Goal: Task Accomplishment & Management: Manage account settings

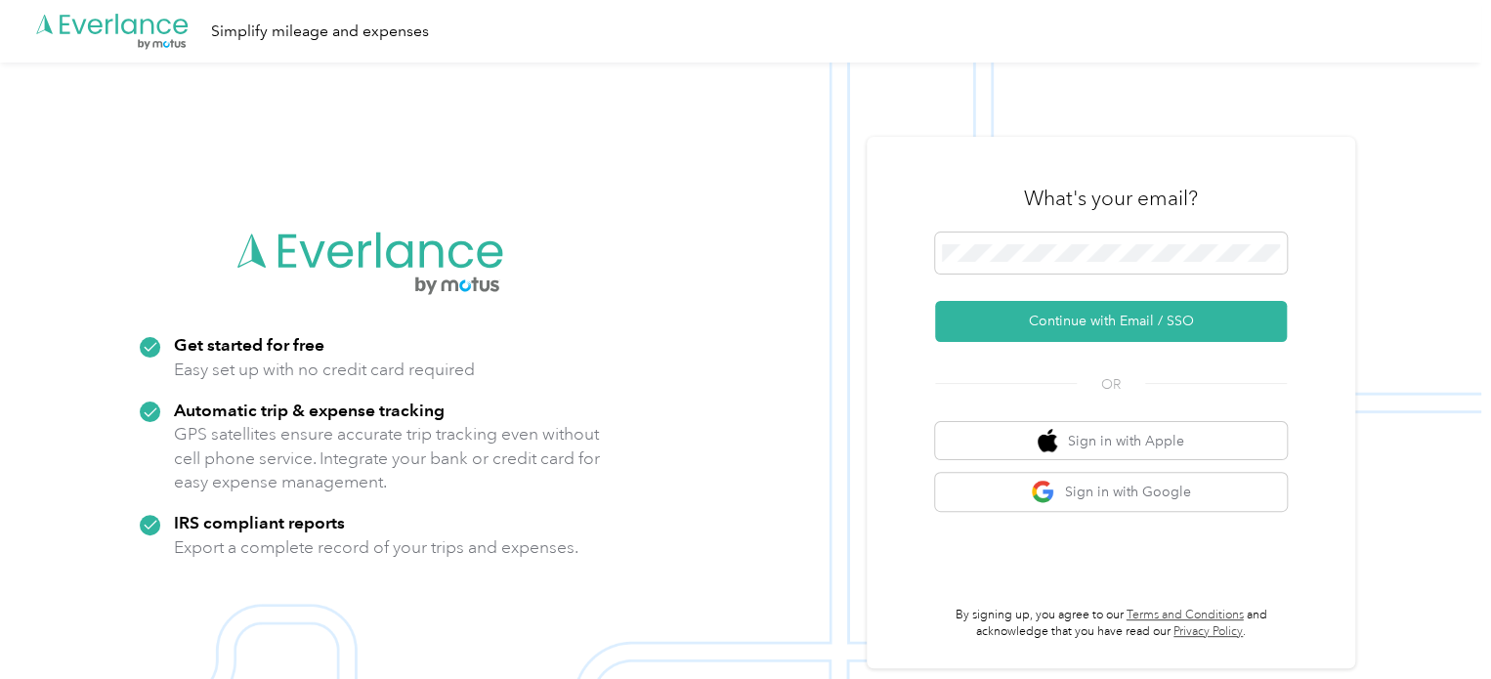
click at [1068, 203] on h3 "What's your email?" at bounding box center [1111, 198] width 174 height 27
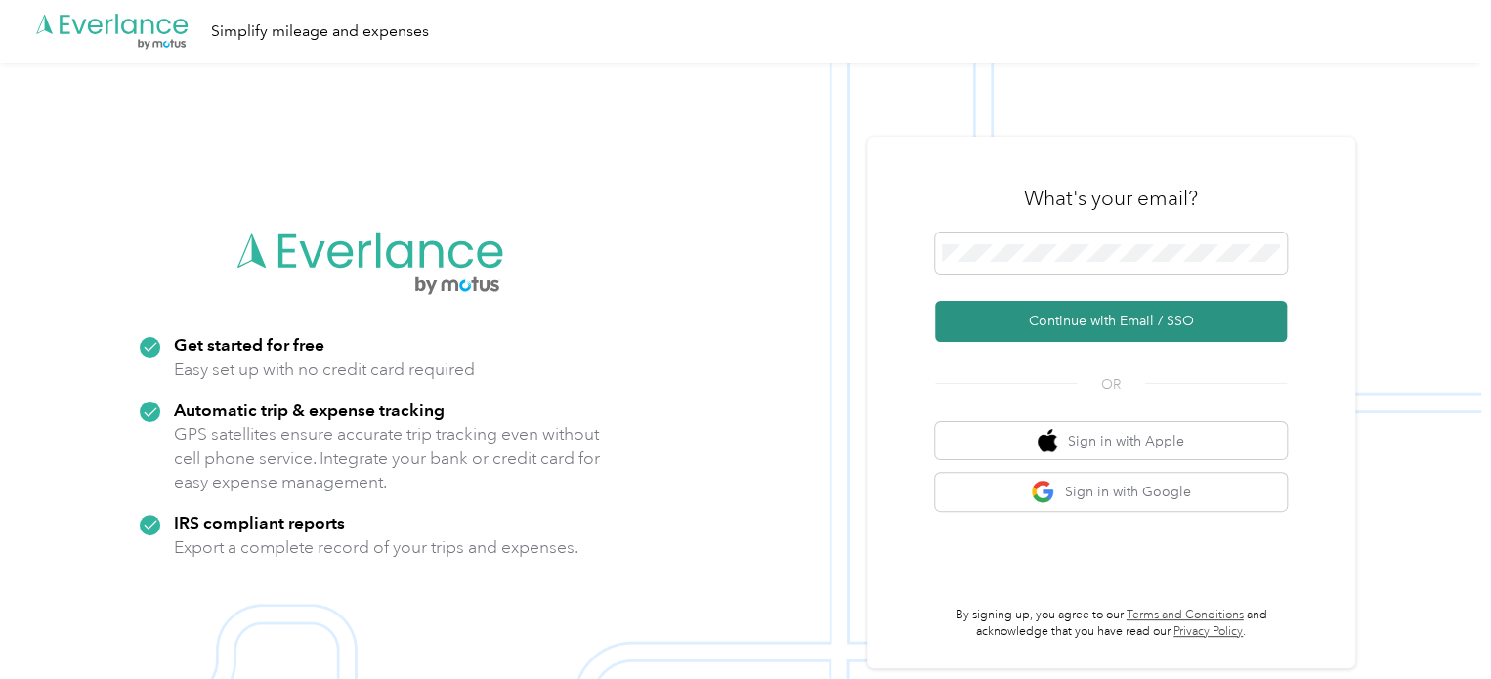
click at [1093, 320] on button "Continue with Email / SSO" at bounding box center [1111, 321] width 352 height 41
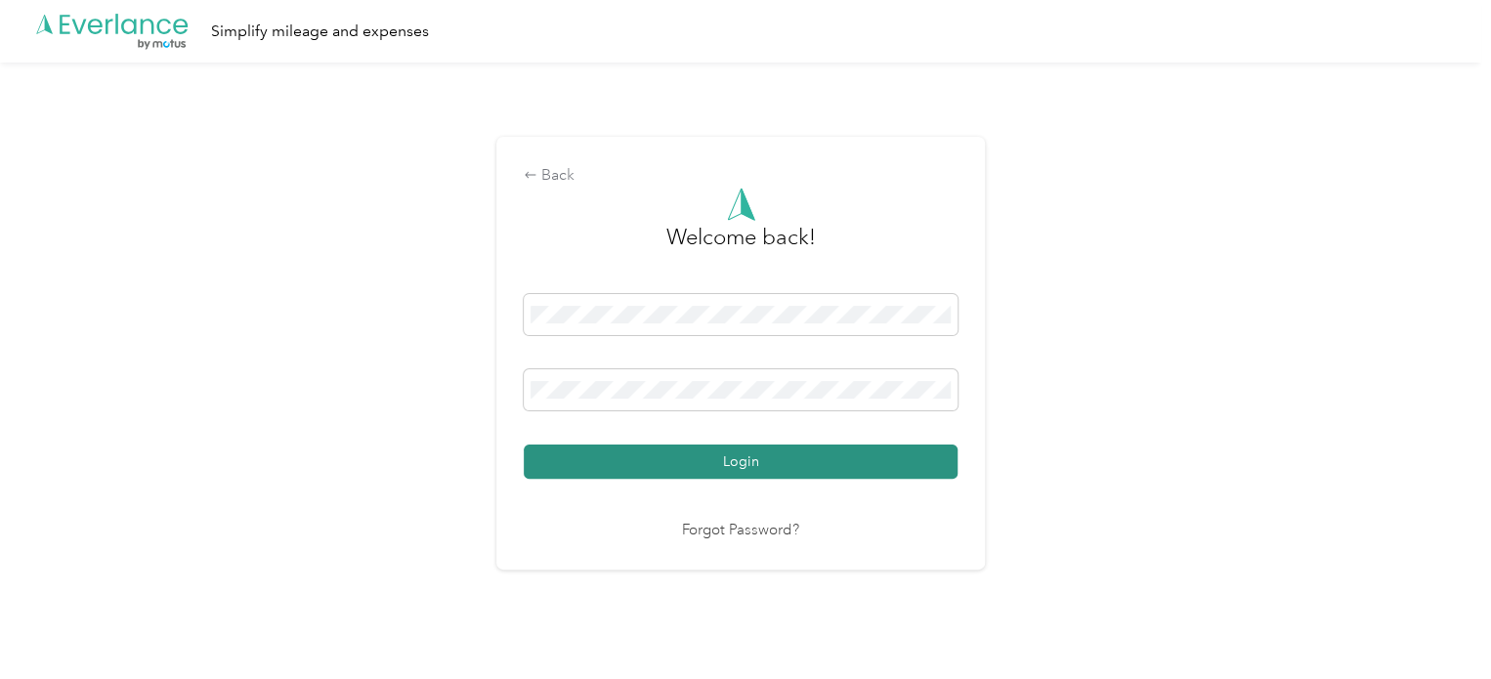
click at [742, 446] on button "Login" at bounding box center [741, 461] width 434 height 34
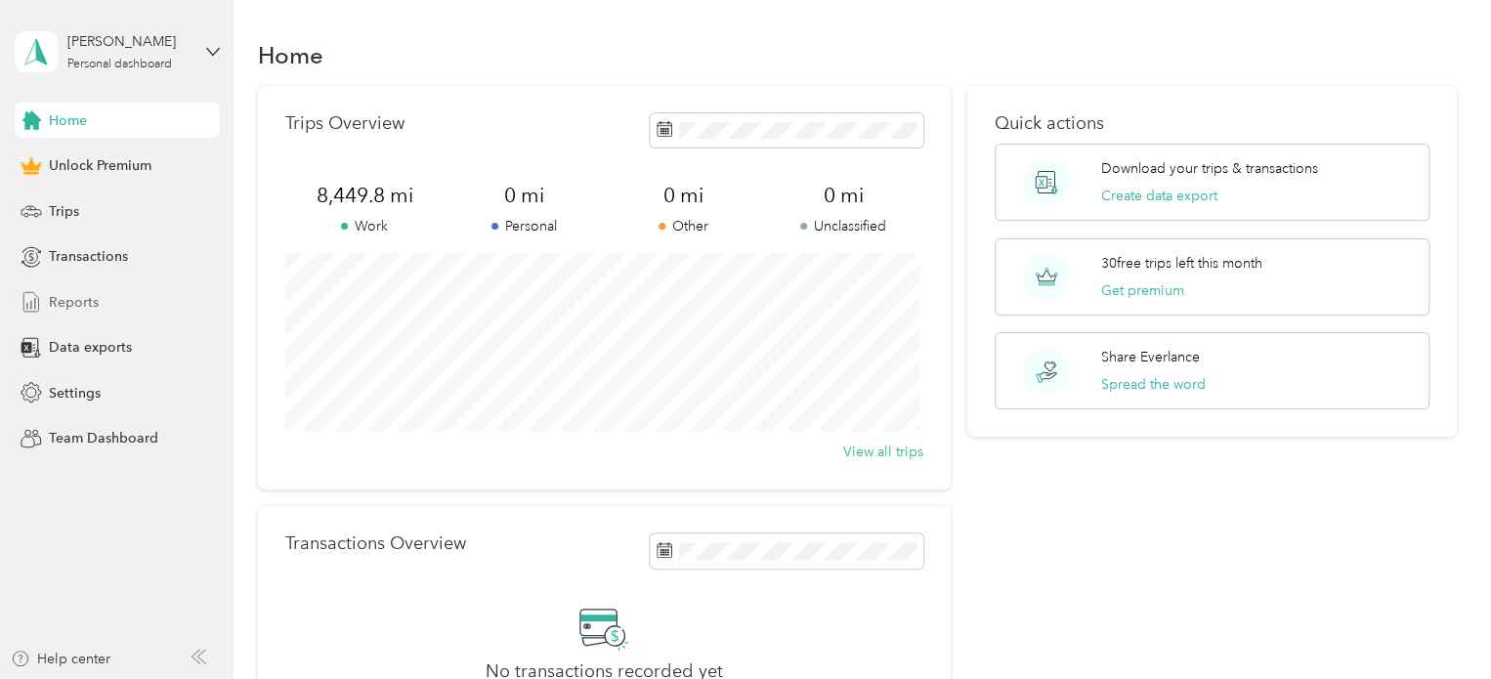
click at [71, 310] on span "Reports" at bounding box center [74, 302] width 50 height 21
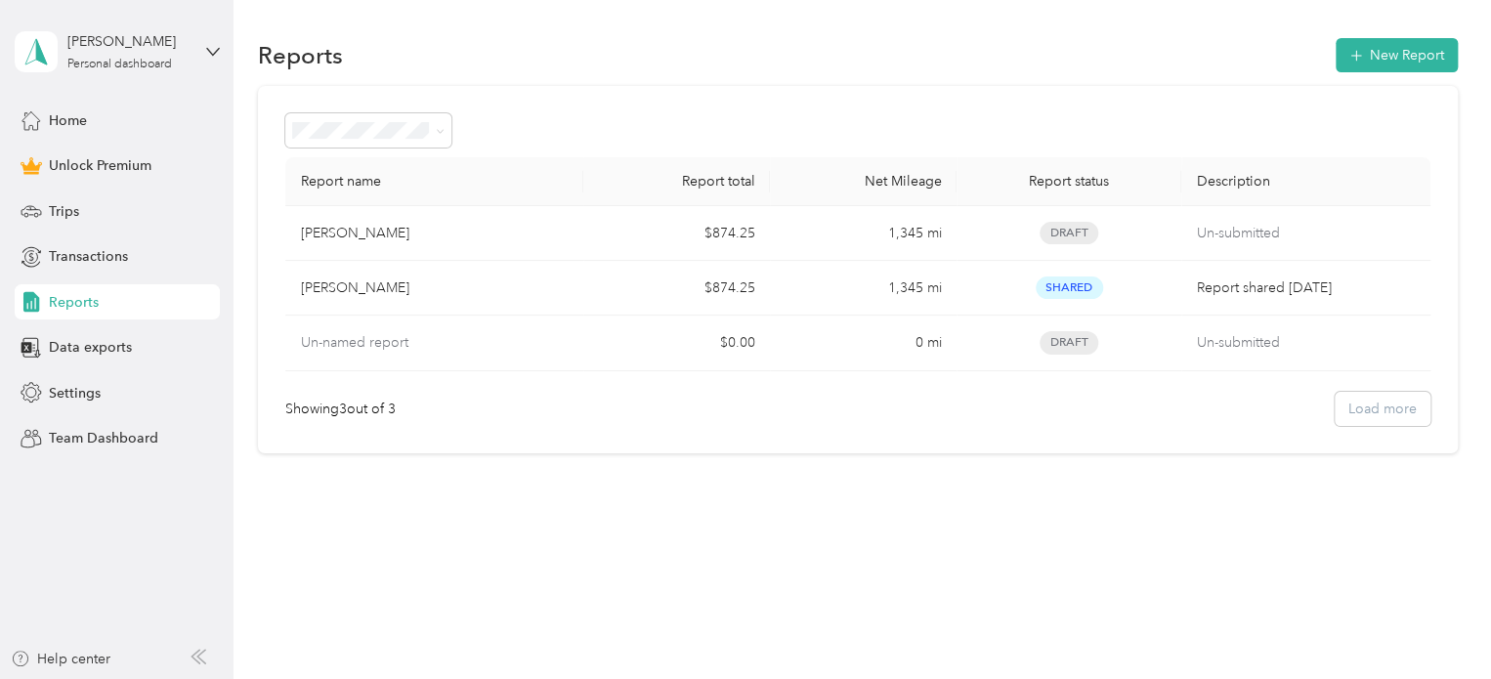
click at [61, 366] on div "Home Unlock Premium Trips Transactions Reports Data exports Settings Team Dashb…" at bounding box center [117, 280] width 205 height 354
click at [63, 358] on div "Data exports" at bounding box center [117, 347] width 205 height 35
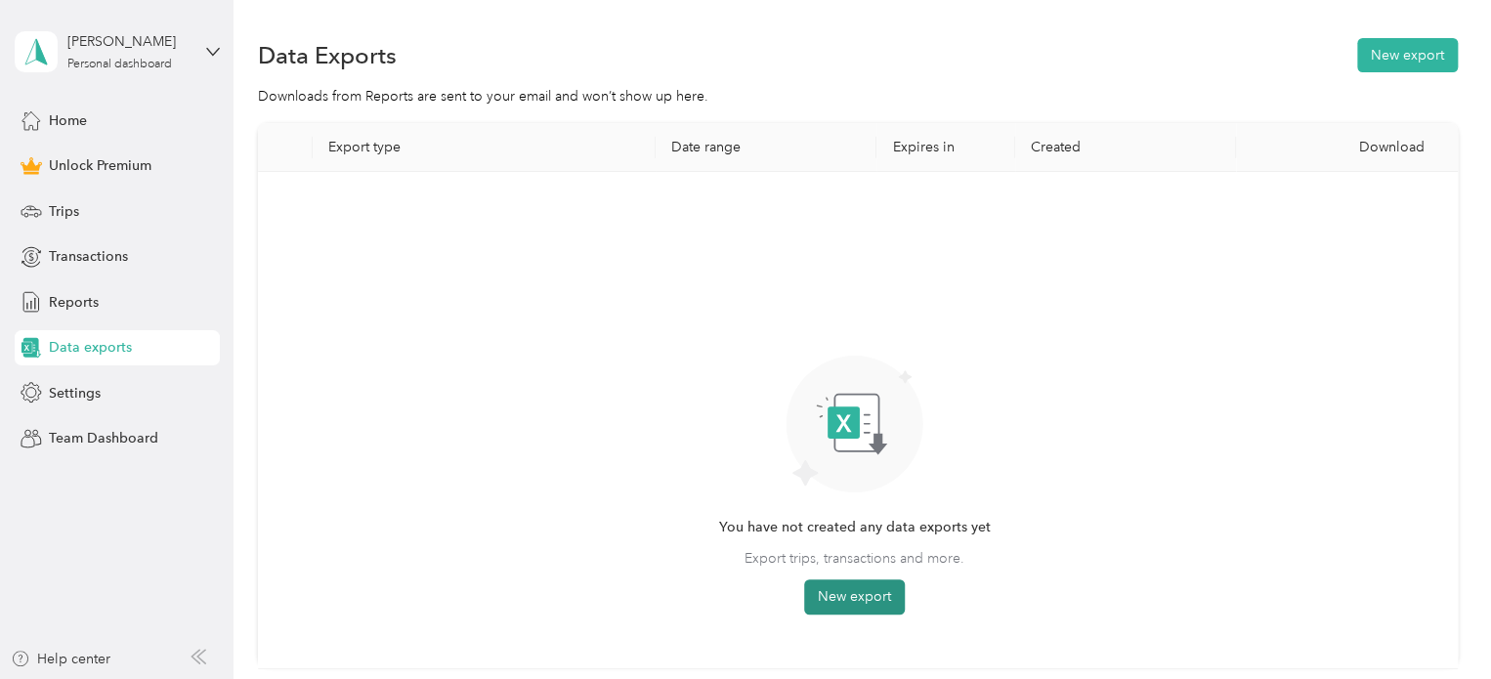
click at [871, 602] on button "New export" at bounding box center [854, 596] width 101 height 35
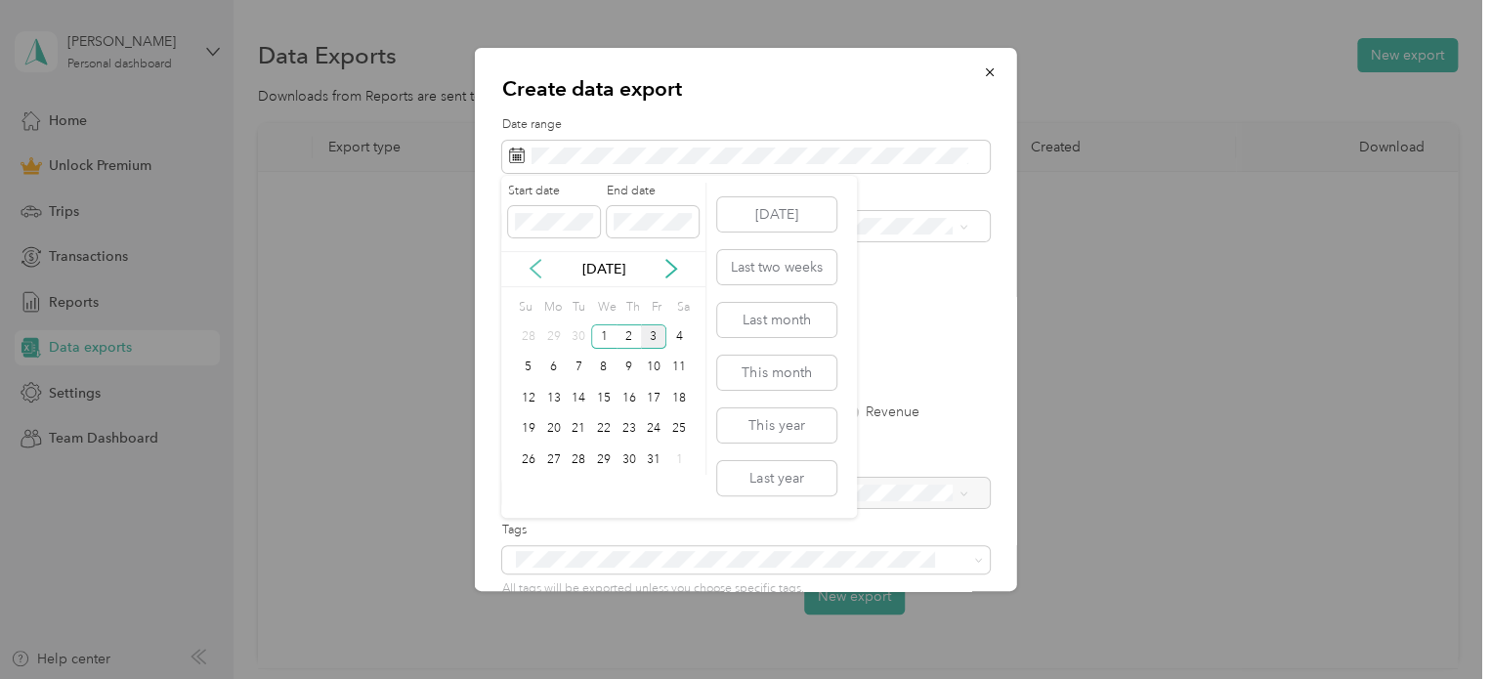
click at [539, 269] on icon at bounding box center [536, 269] width 20 height 20
click at [672, 405] on div "20" at bounding box center [678, 398] width 25 height 24
click at [661, 241] on div "Start date End date" at bounding box center [603, 217] width 204 height 68
click at [666, 261] on icon at bounding box center [671, 269] width 20 height 20
click at [654, 336] on div "3" at bounding box center [653, 336] width 25 height 24
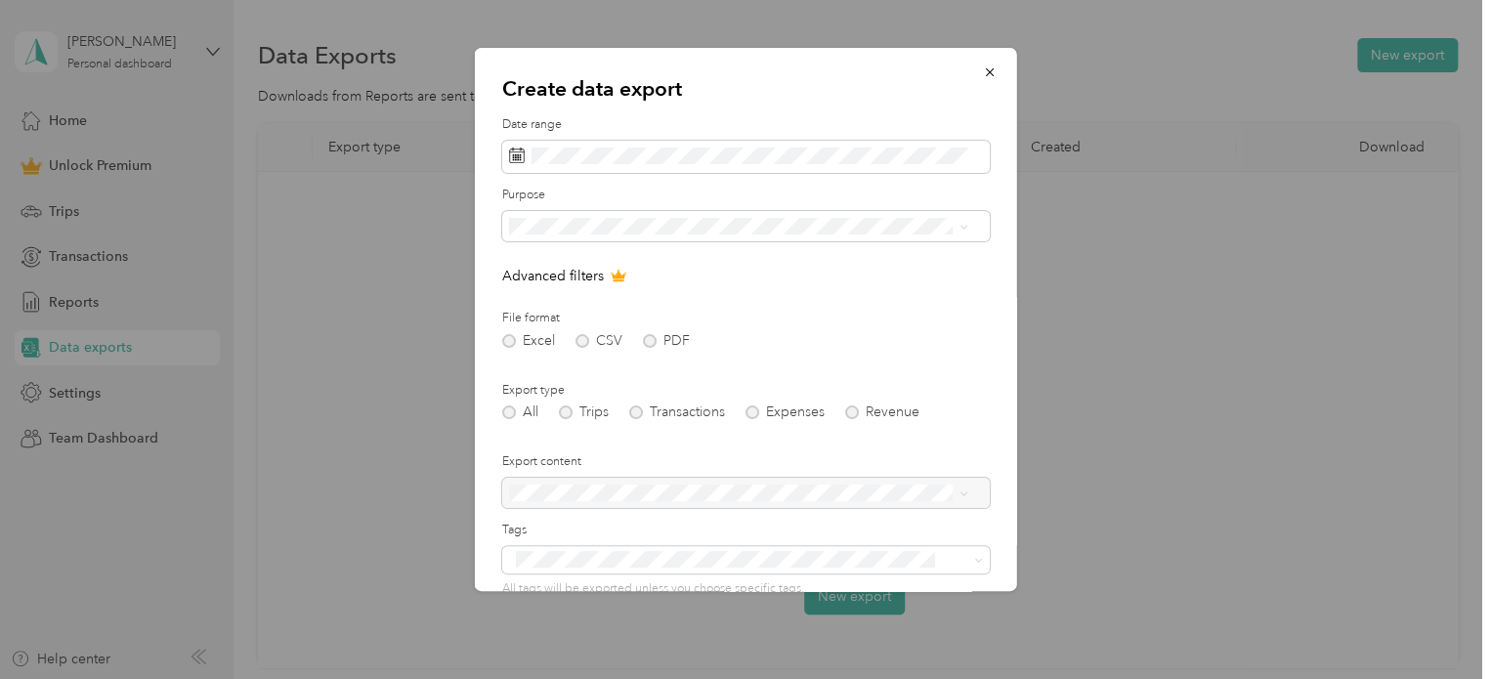
click at [577, 412] on div "All Trips Transactions Expenses Revenue" at bounding box center [745, 412] width 487 height 14
click at [567, 412] on div "All Trips Transactions Expenses Revenue" at bounding box center [745, 412] width 487 height 14
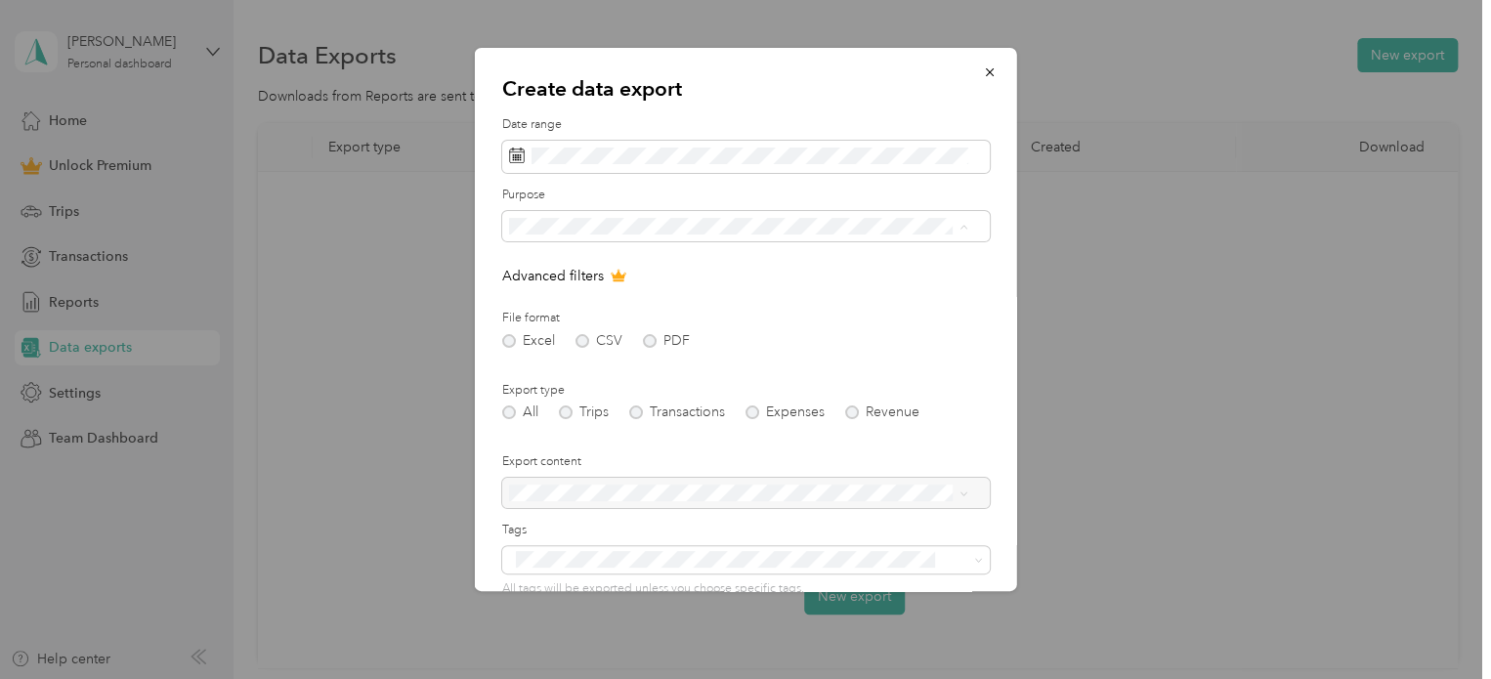
click at [559, 358] on span "Athletic Training" at bounding box center [564, 364] width 99 height 17
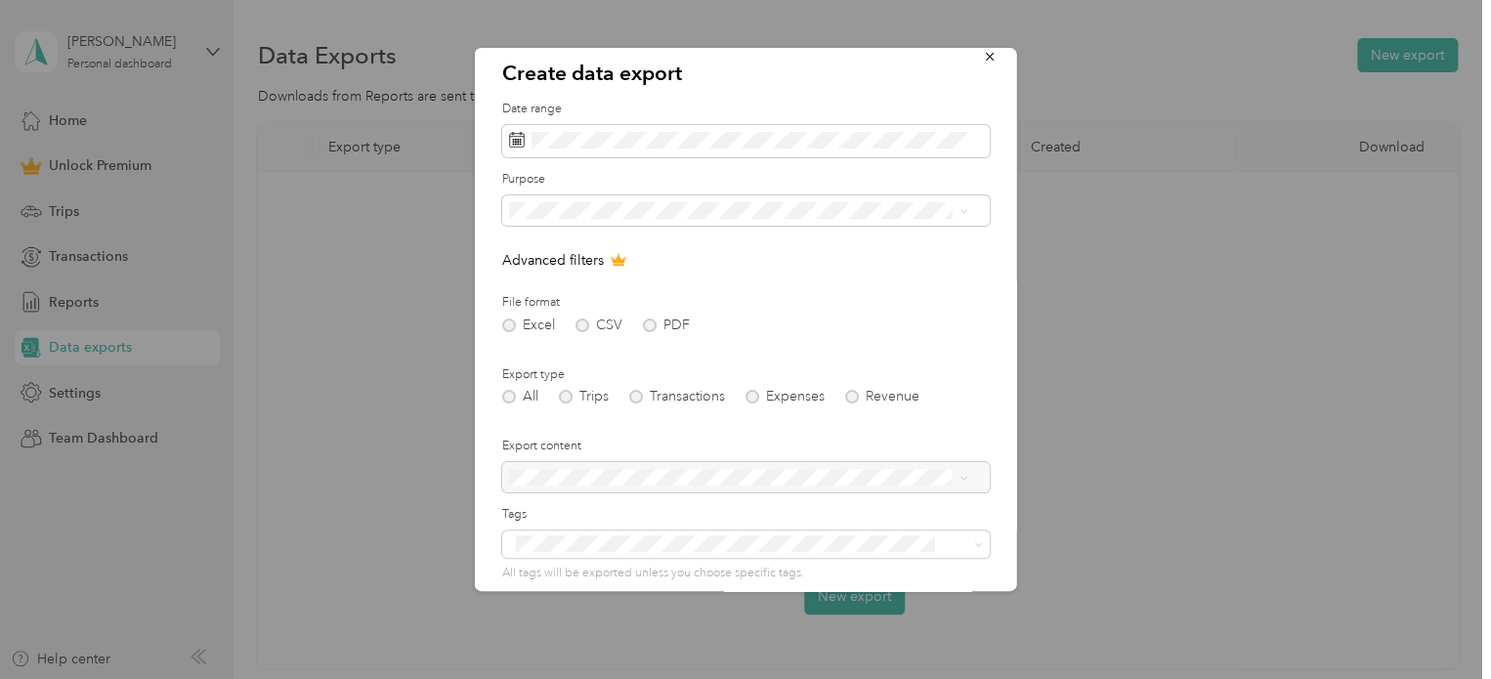
scroll to position [167, 0]
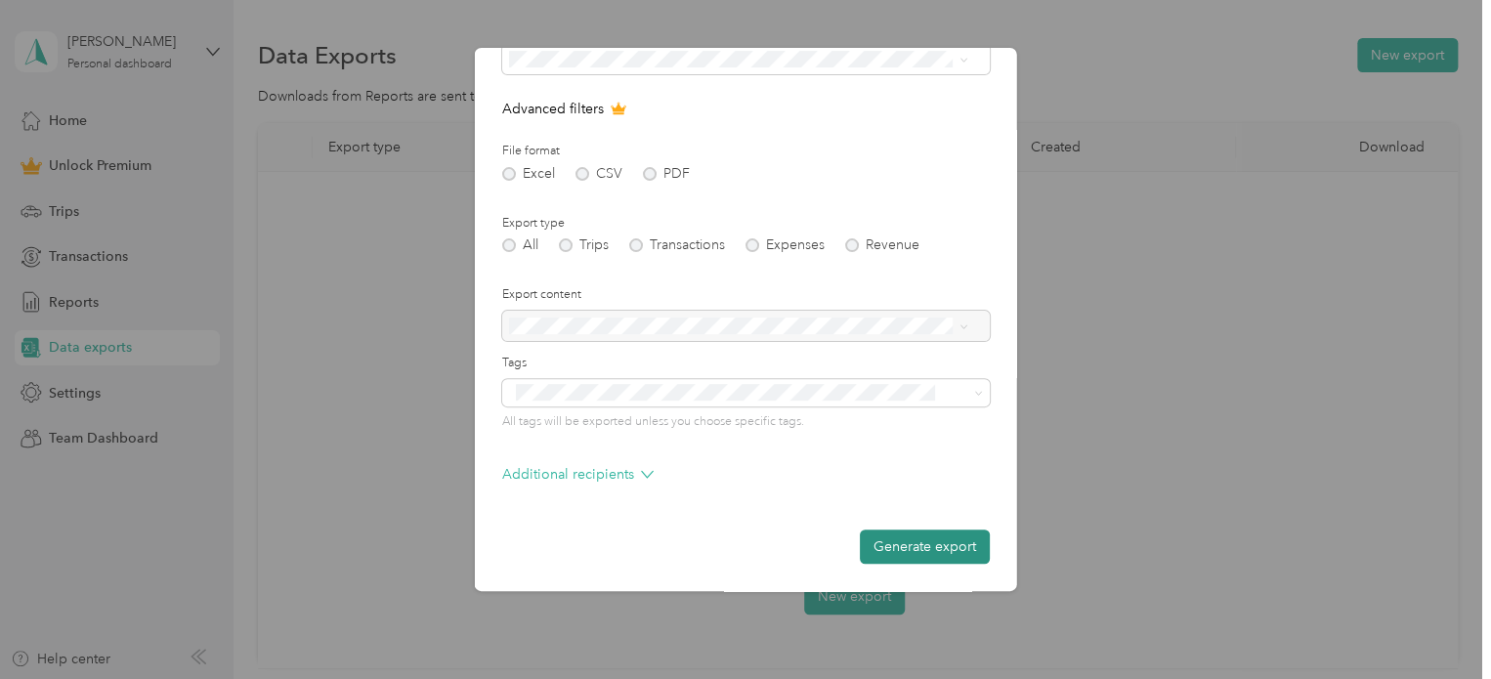
click at [896, 541] on button "Generate export" at bounding box center [925, 546] width 130 height 34
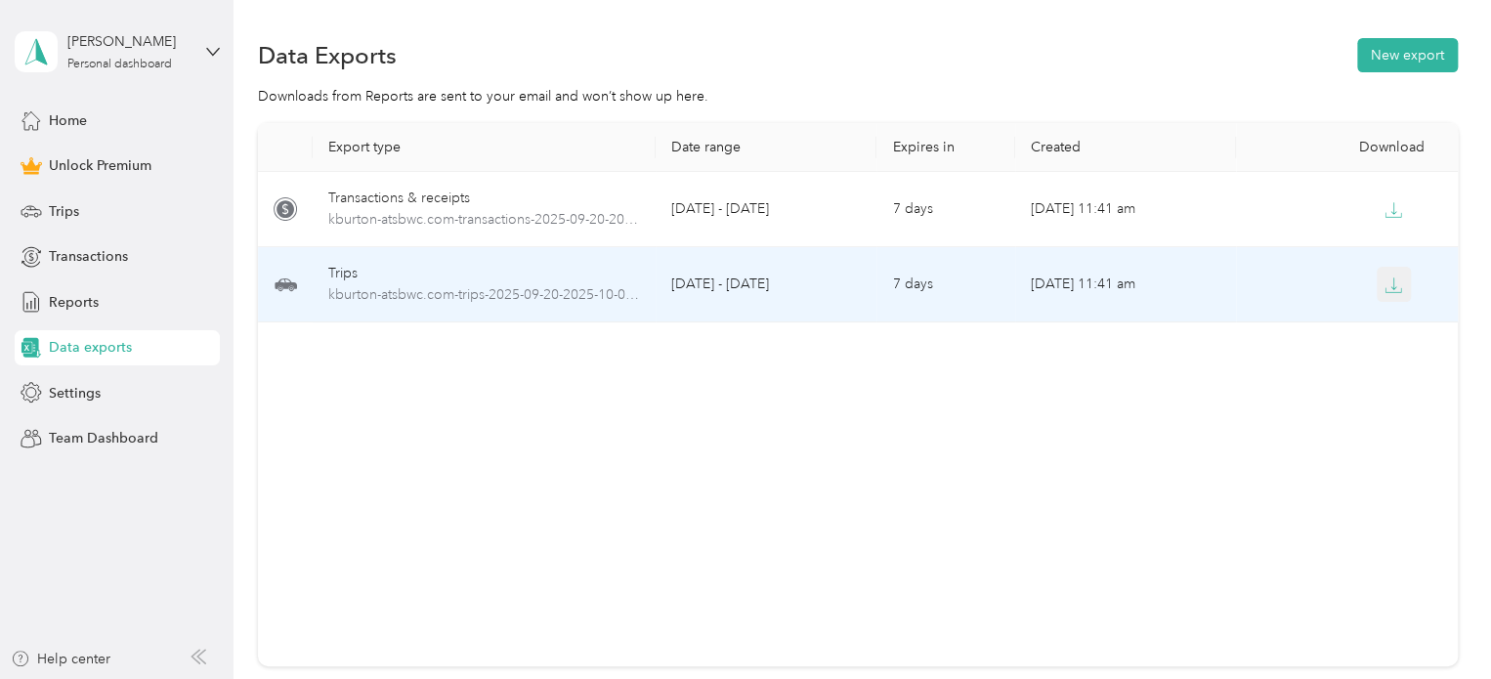
click at [1380, 299] on button "button" at bounding box center [1393, 284] width 35 height 35
click at [531, 293] on span "kburton-atsbwc.com-trips-2025-09-20-2025-10-03.xlsx" at bounding box center [484, 294] width 312 height 21
click at [573, 287] on span "kburton-atsbwc.com-trips-2025-09-20-2025-10-03.xlsx" at bounding box center [484, 294] width 312 height 21
